Goal: Information Seeking & Learning: Learn about a topic

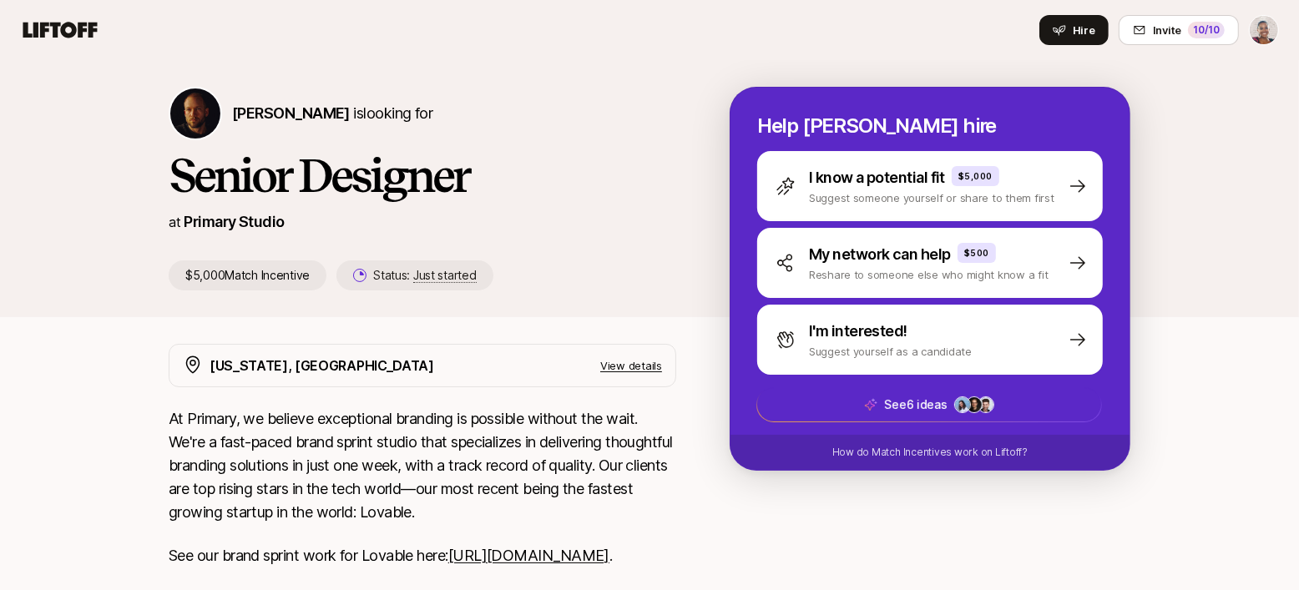
click at [481, 111] on div "Nicholas Pattison is looking for" at bounding box center [422, 113] width 507 height 53
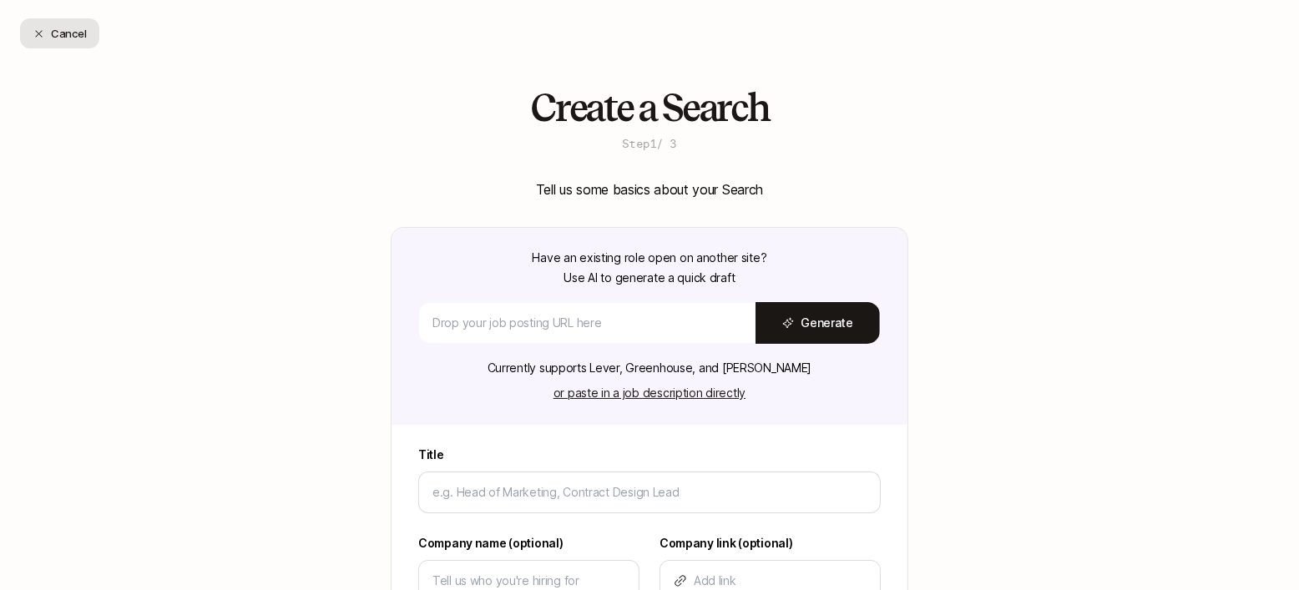
click at [47, 36] on button "Cancel" at bounding box center [59, 33] width 79 height 30
type textarea "x"
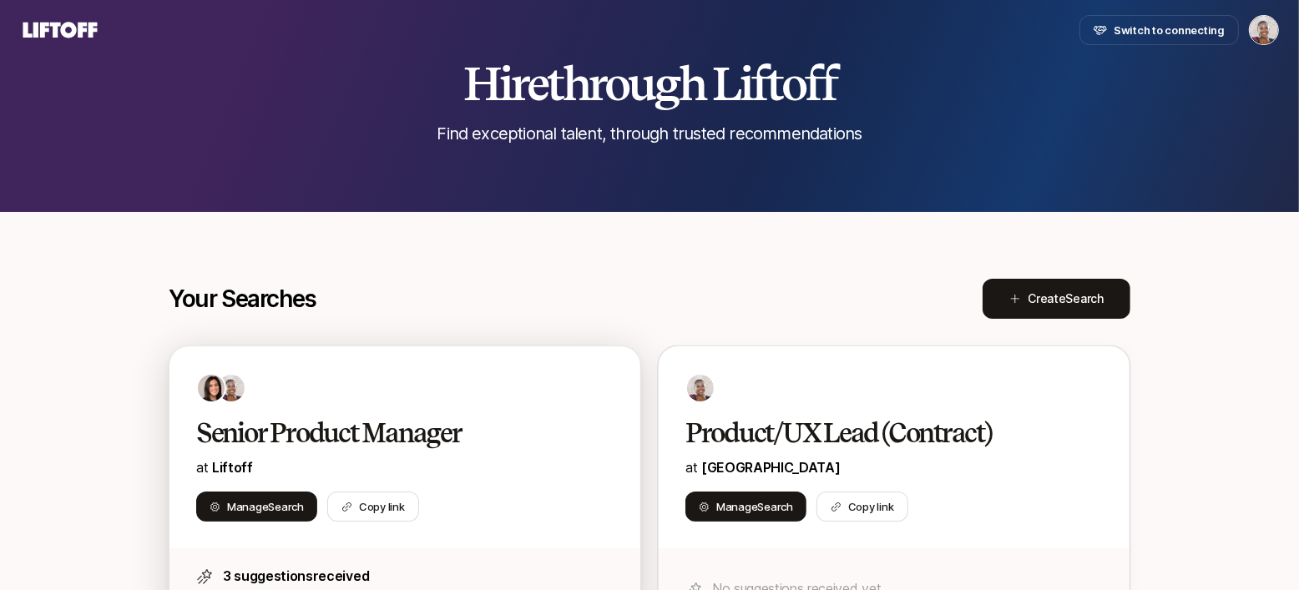
scroll to position [43, 0]
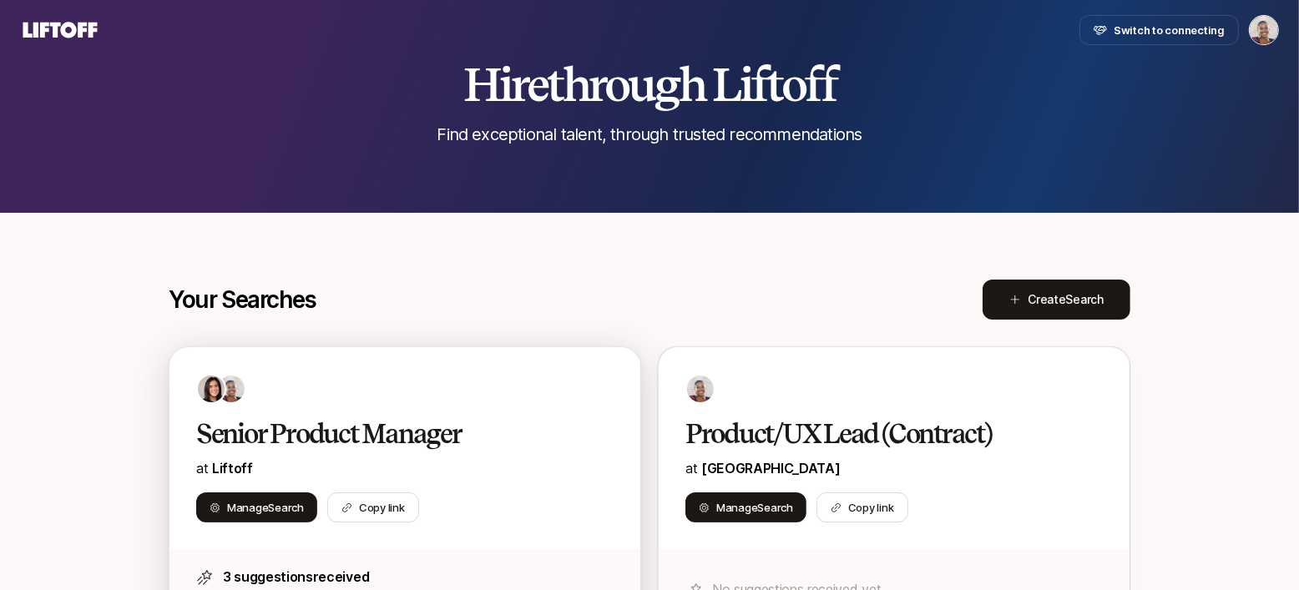
click at [343, 387] on div at bounding box center [404, 389] width 417 height 30
